Goal: Navigation & Orientation: Find specific page/section

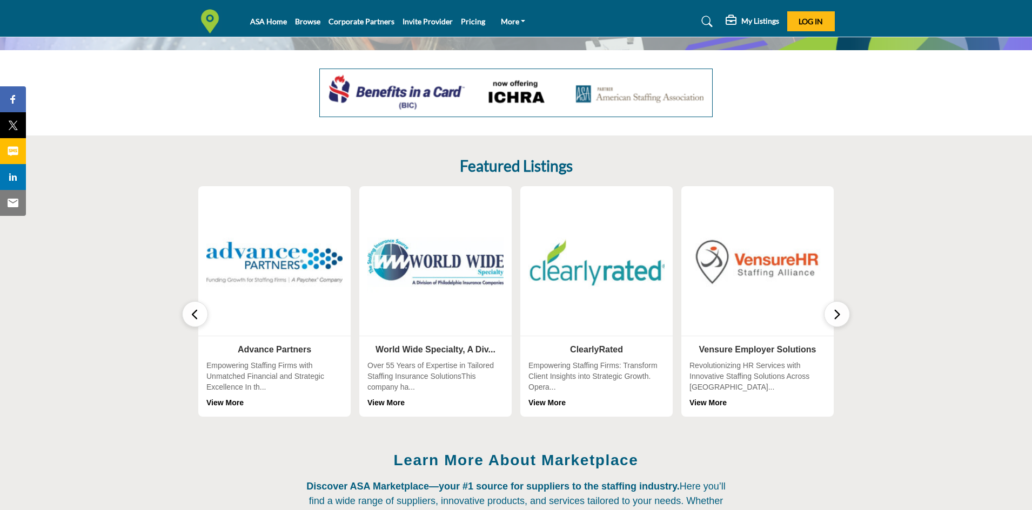
scroll to position [216, 0]
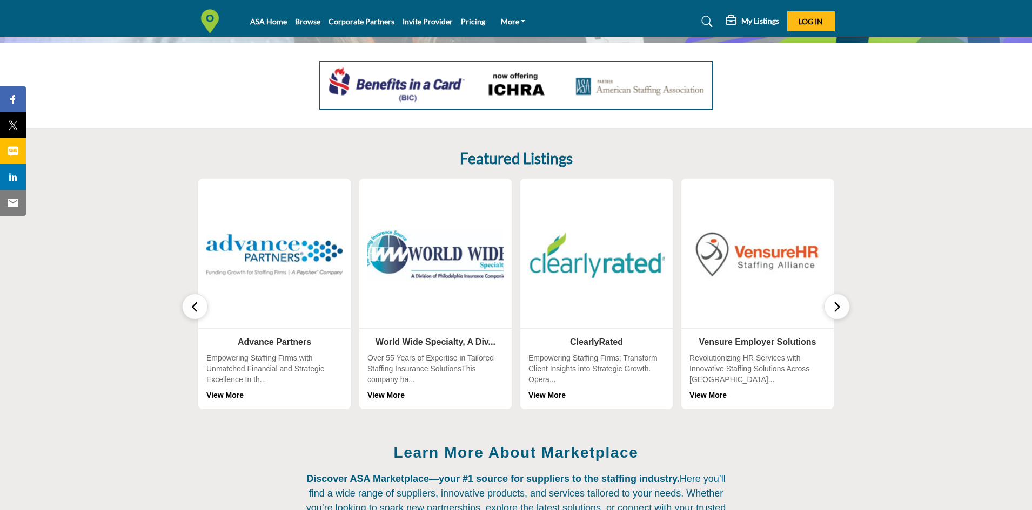
click at [447, 271] on img at bounding box center [435, 254] width 143 height 143
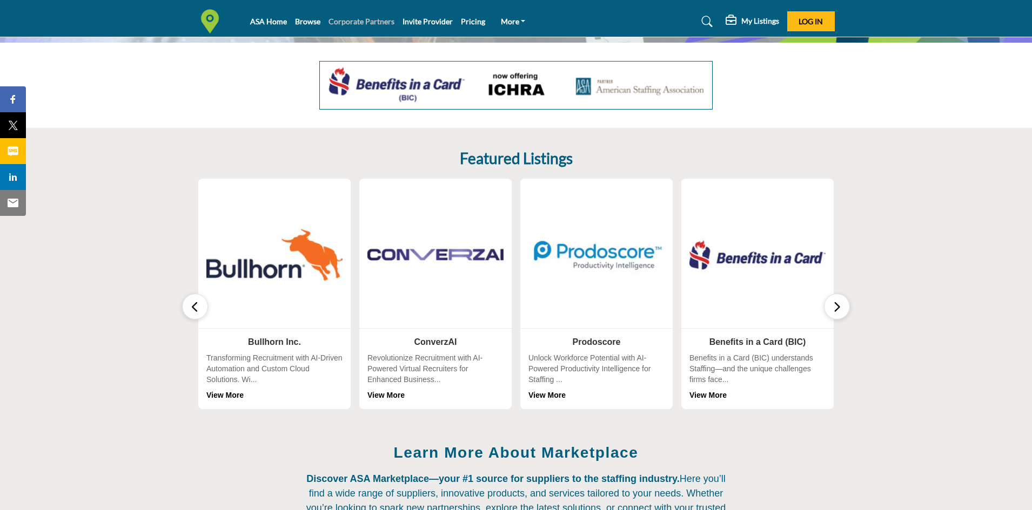
click at [368, 22] on link "Corporate Partners" at bounding box center [361, 21] width 66 height 9
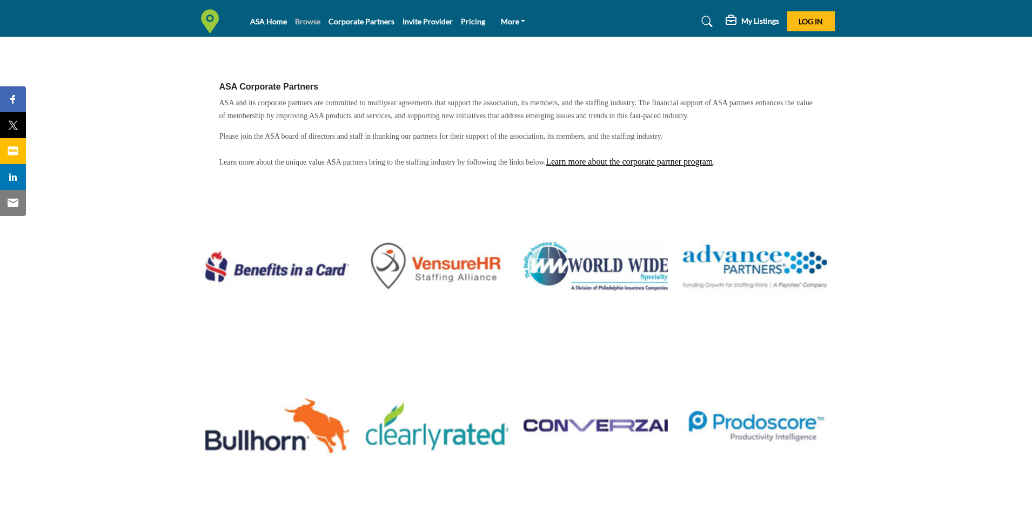
click at [307, 18] on link "Browse" at bounding box center [307, 21] width 25 height 9
